Goal: Register for event/course

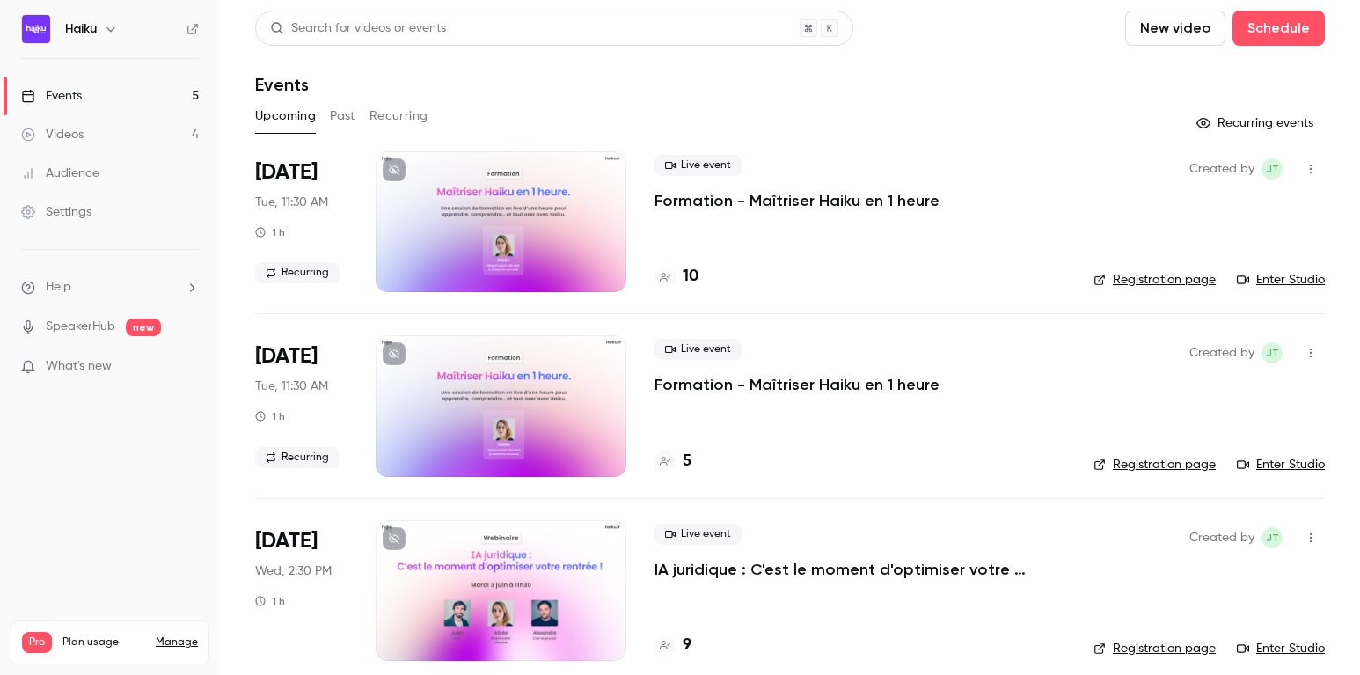
click at [669, 199] on p "Formation - Maîtriser Haiku en 1 heure" at bounding box center [796, 200] width 285 height 21
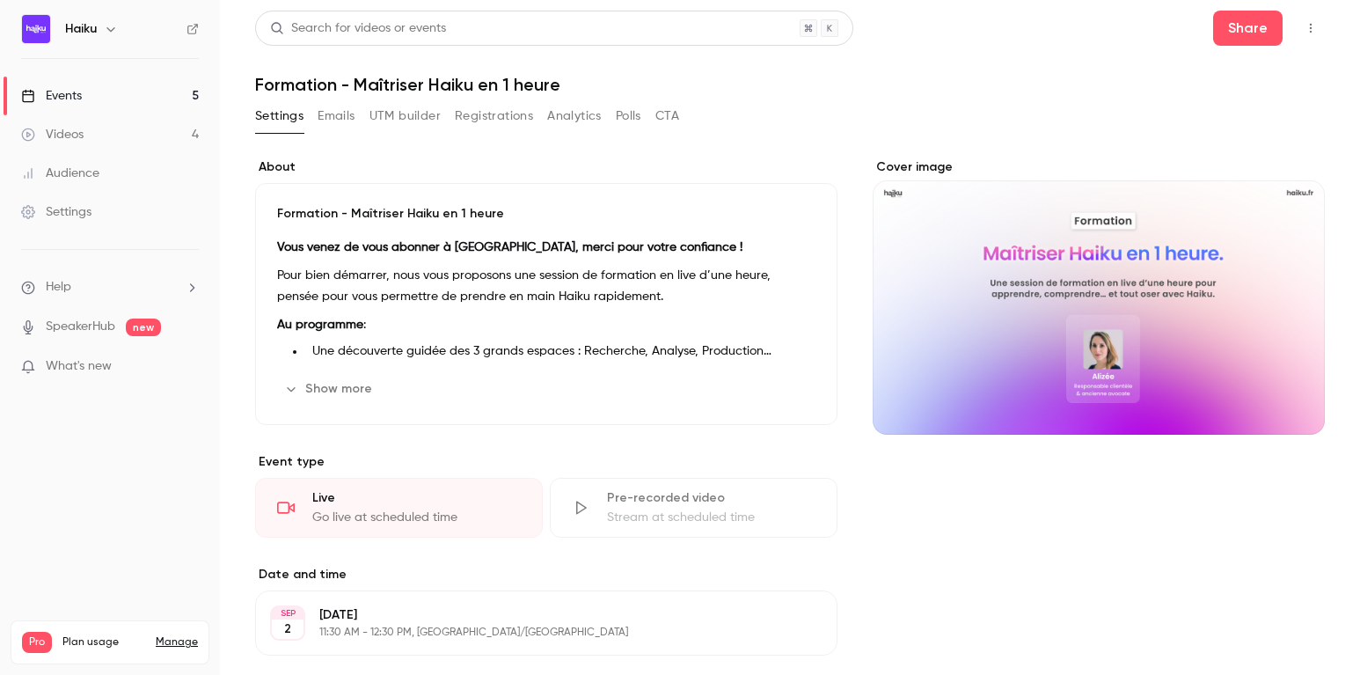
click at [495, 113] on button "Registrations" at bounding box center [494, 116] width 78 height 28
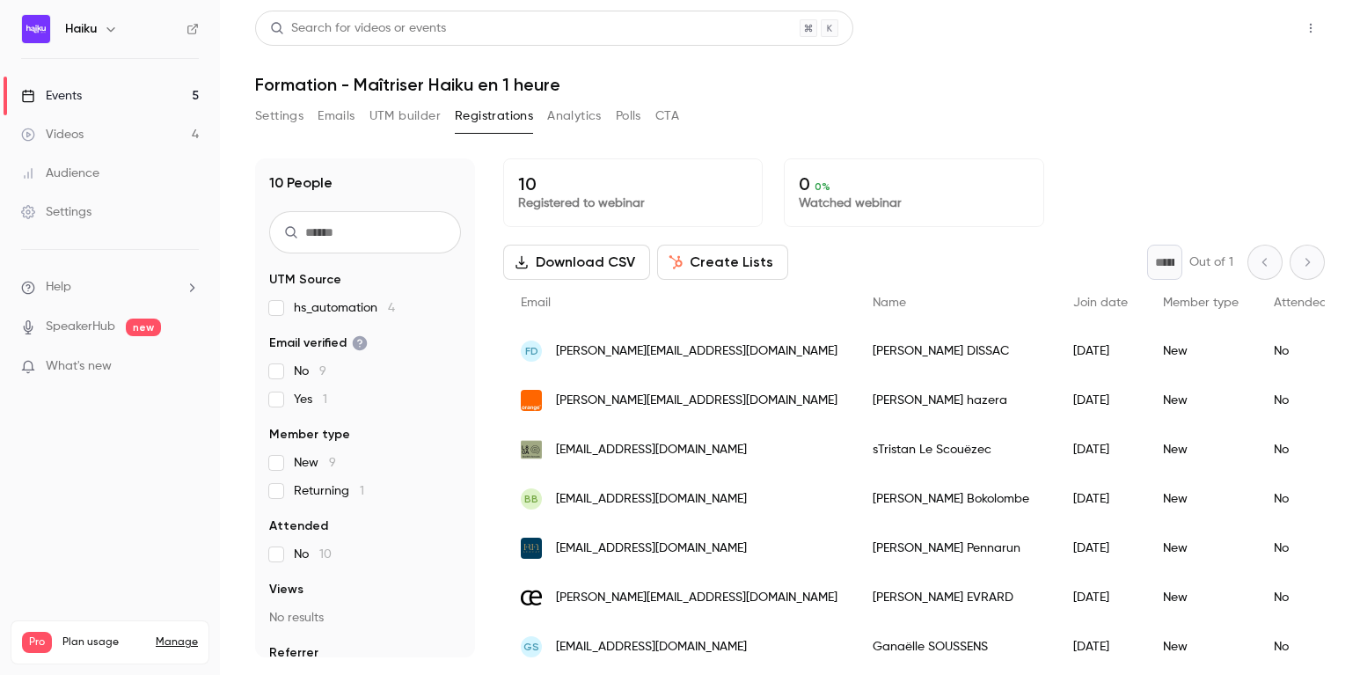
click at [1254, 26] on button "Share" at bounding box center [1247, 28] width 69 height 35
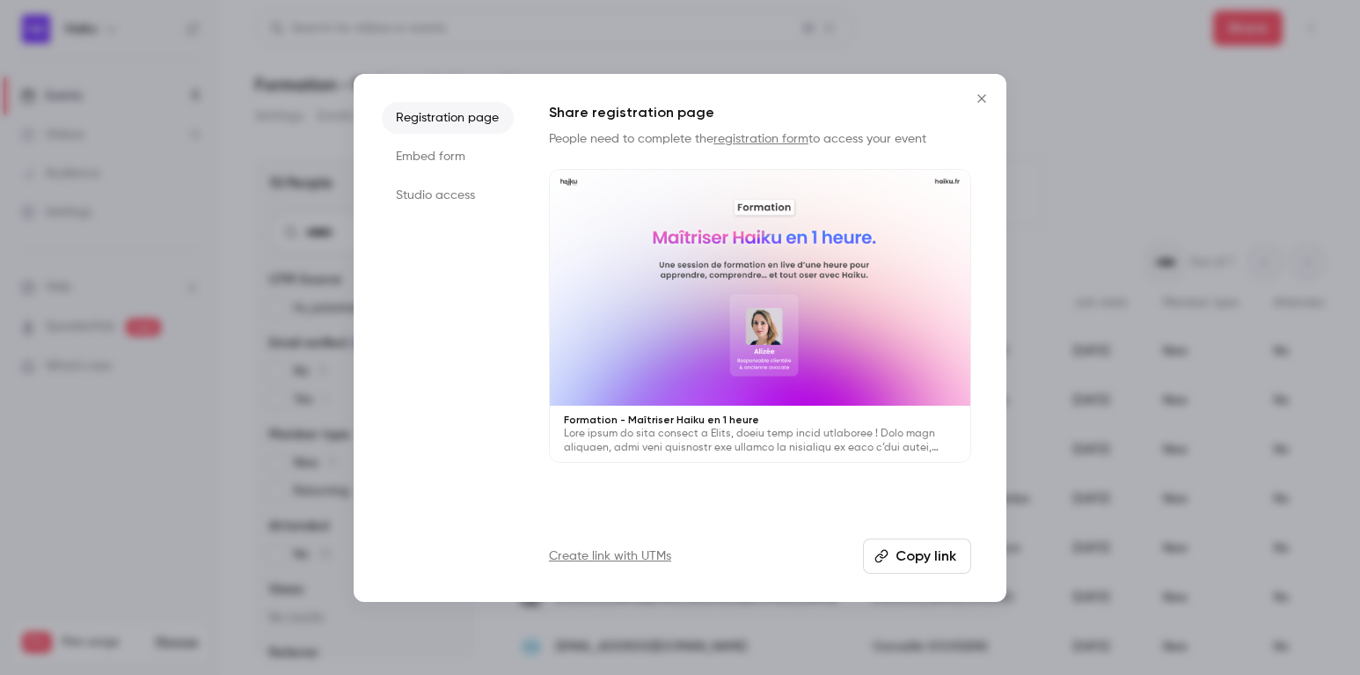
click at [1159, 44] on div at bounding box center [680, 337] width 1360 height 675
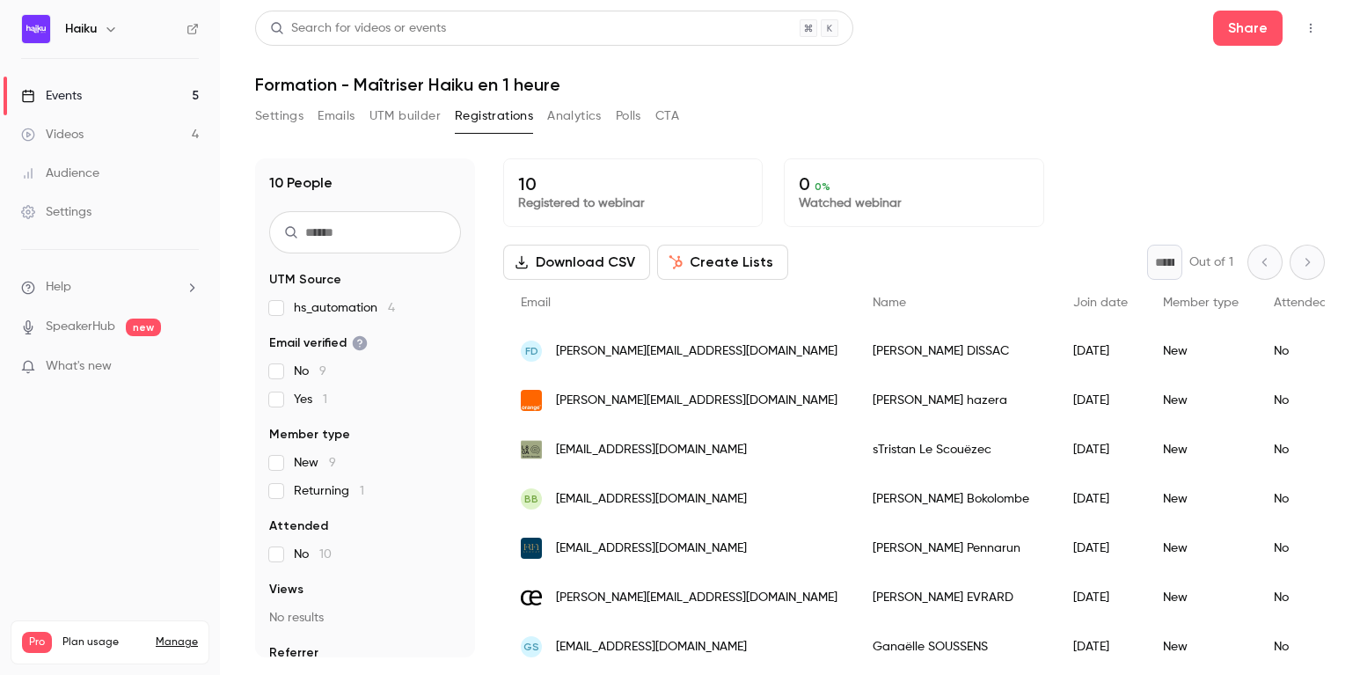
click at [1300, 25] on button "button" at bounding box center [1311, 28] width 28 height 28
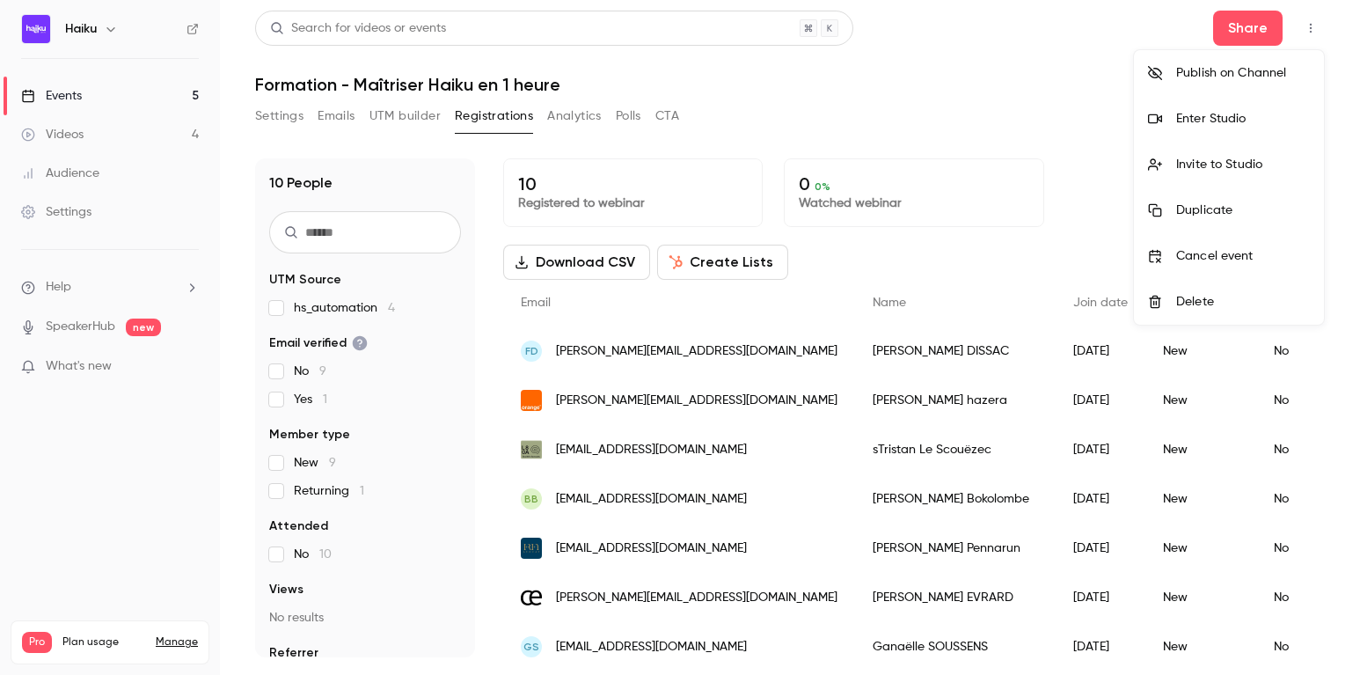
click at [1015, 91] on div at bounding box center [680, 337] width 1360 height 675
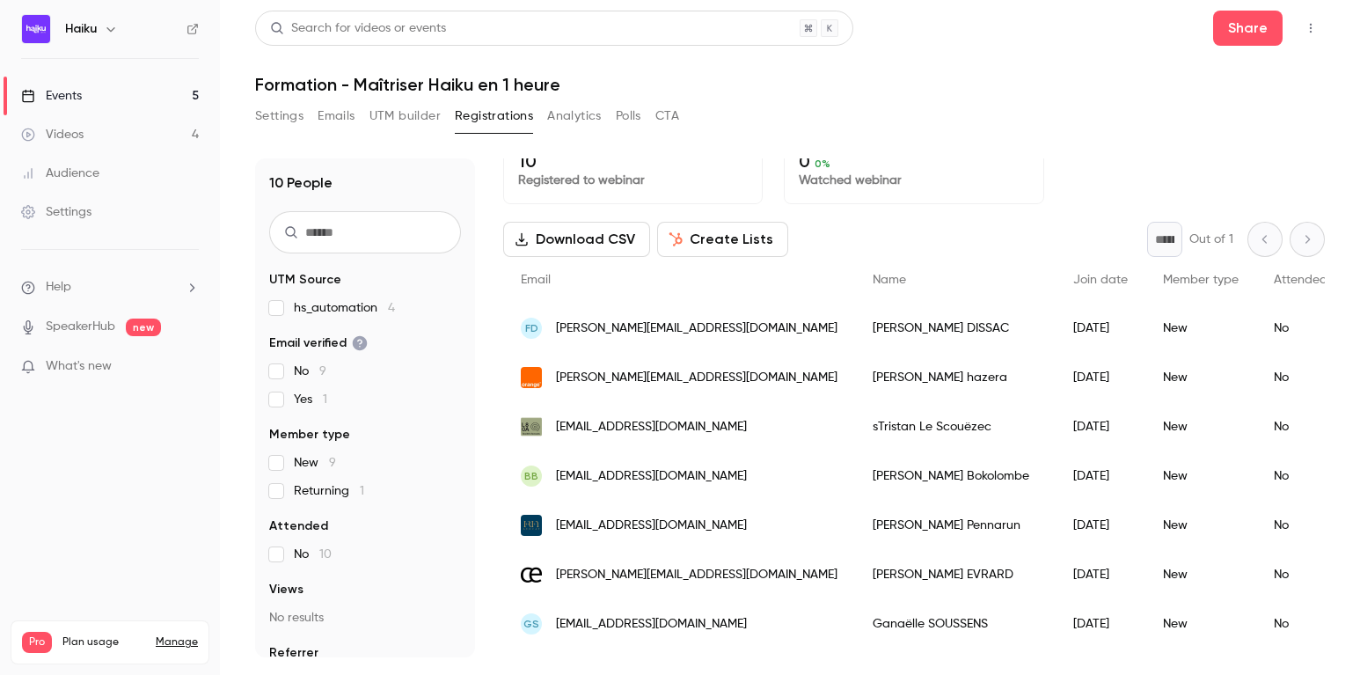
scroll to position [25, 0]
